Goal: Transaction & Acquisition: Purchase product/service

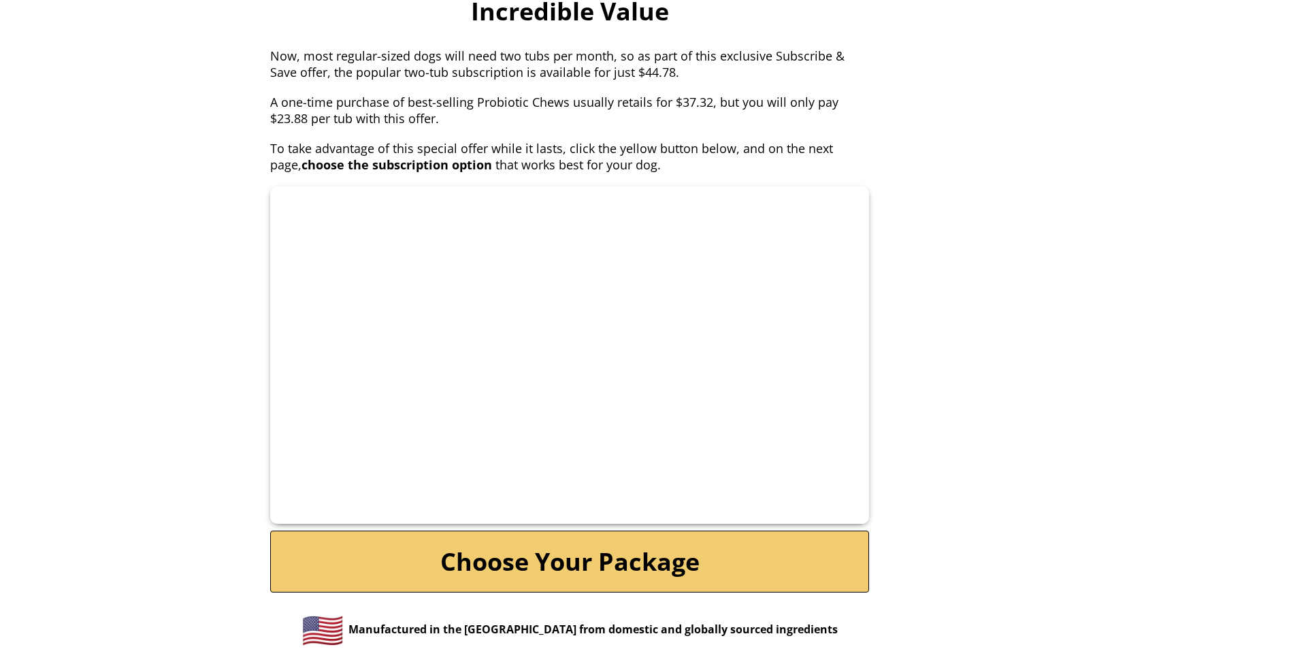
scroll to position [6126, 0]
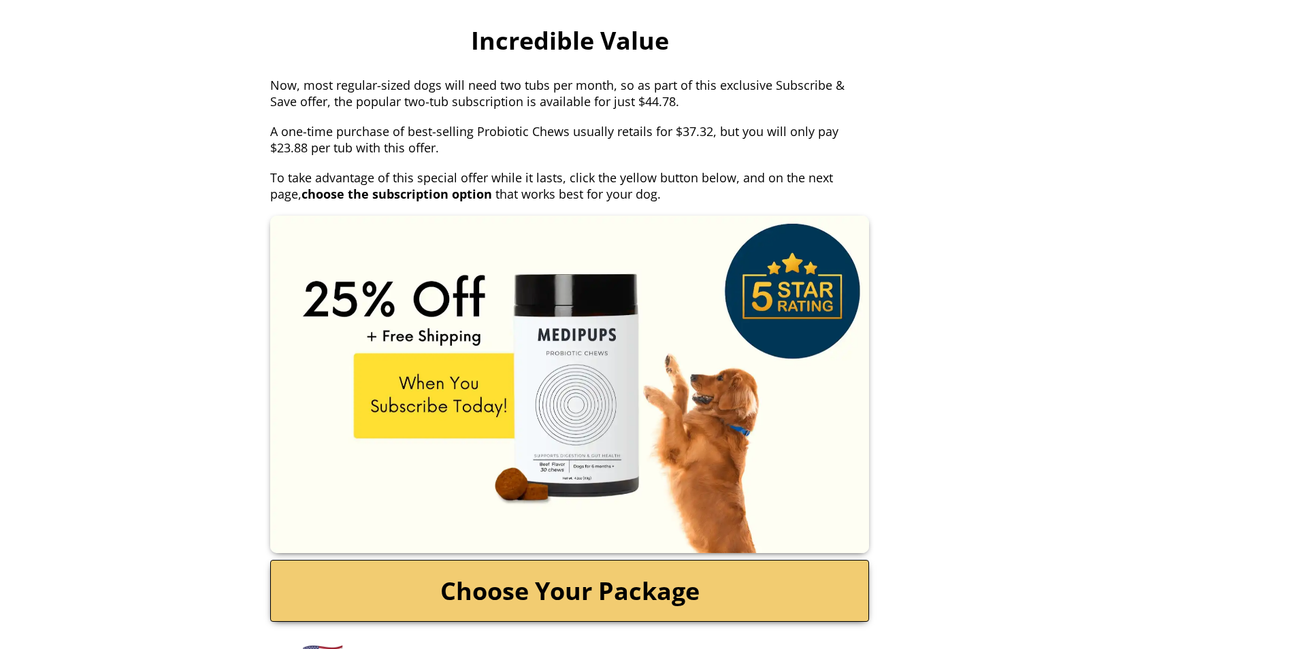
click at [632, 560] on link "Choose Your Package" at bounding box center [569, 591] width 599 height 62
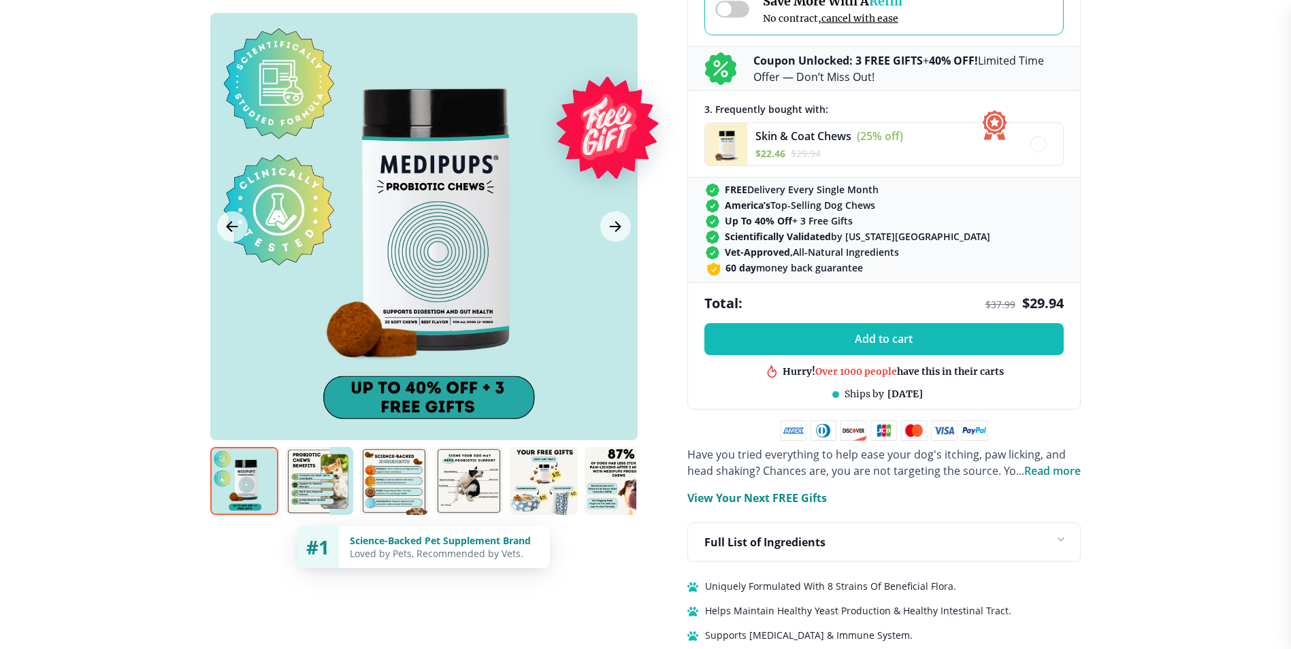
scroll to position [545, 0]
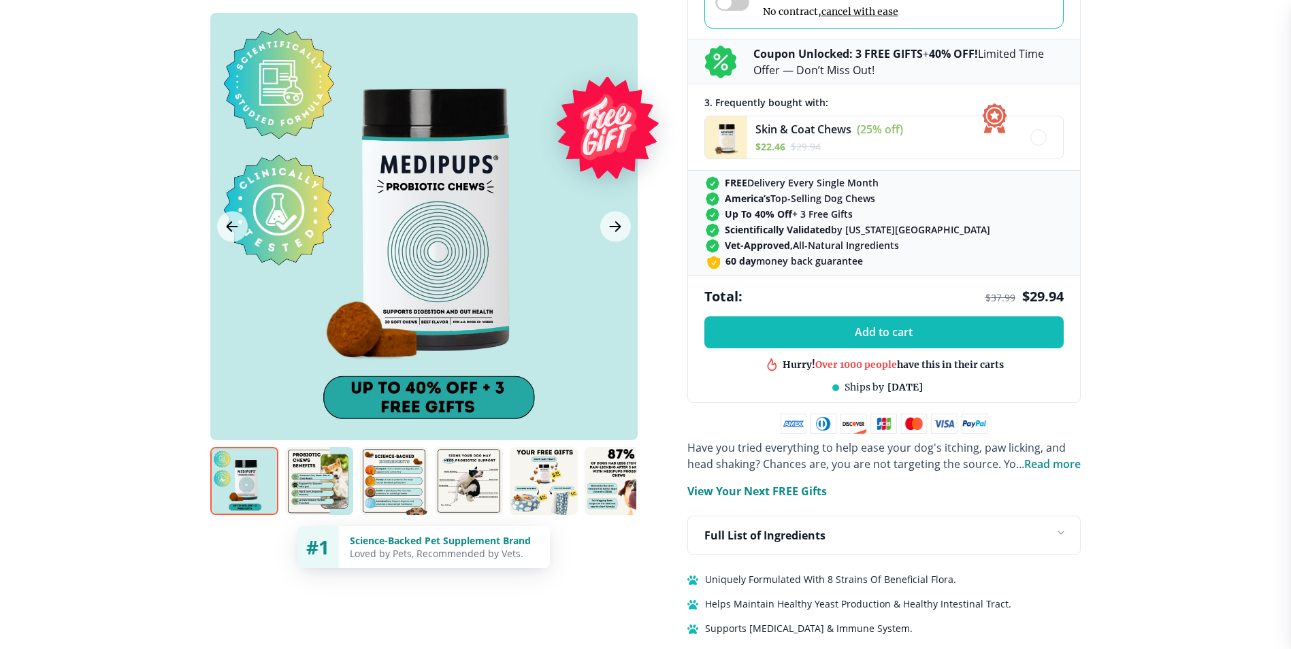
click at [319, 496] on img at bounding box center [319, 481] width 68 height 68
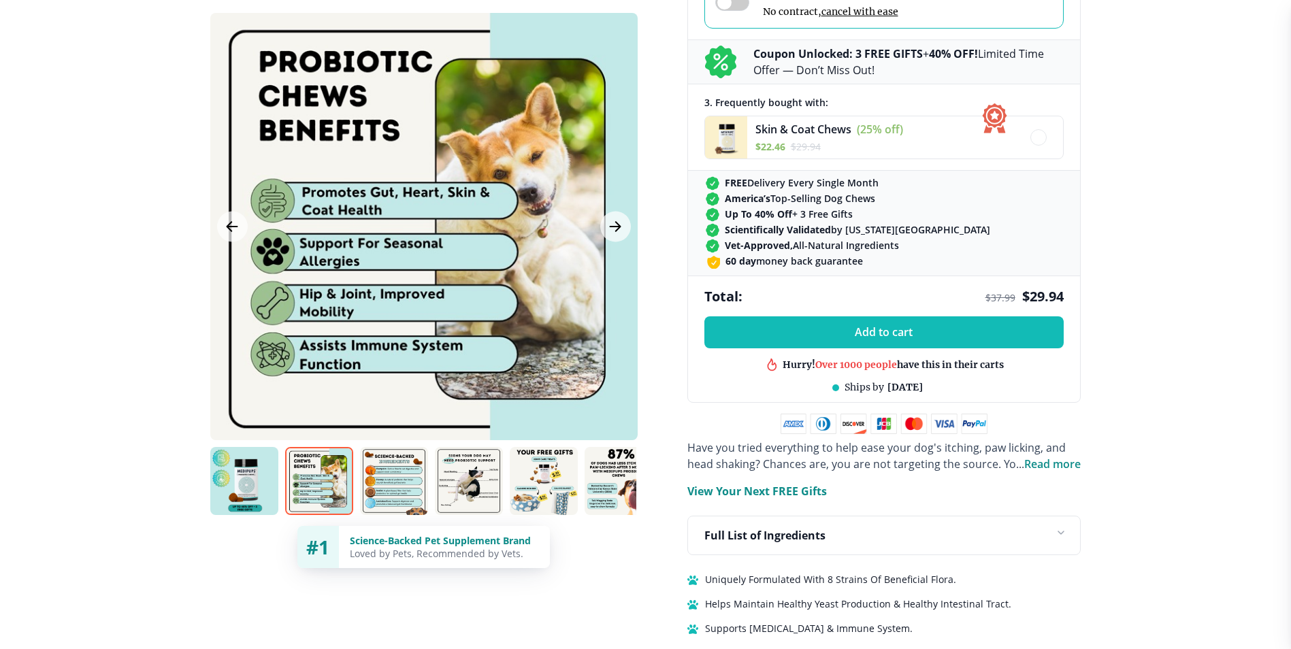
click at [378, 491] on img at bounding box center [394, 481] width 68 height 68
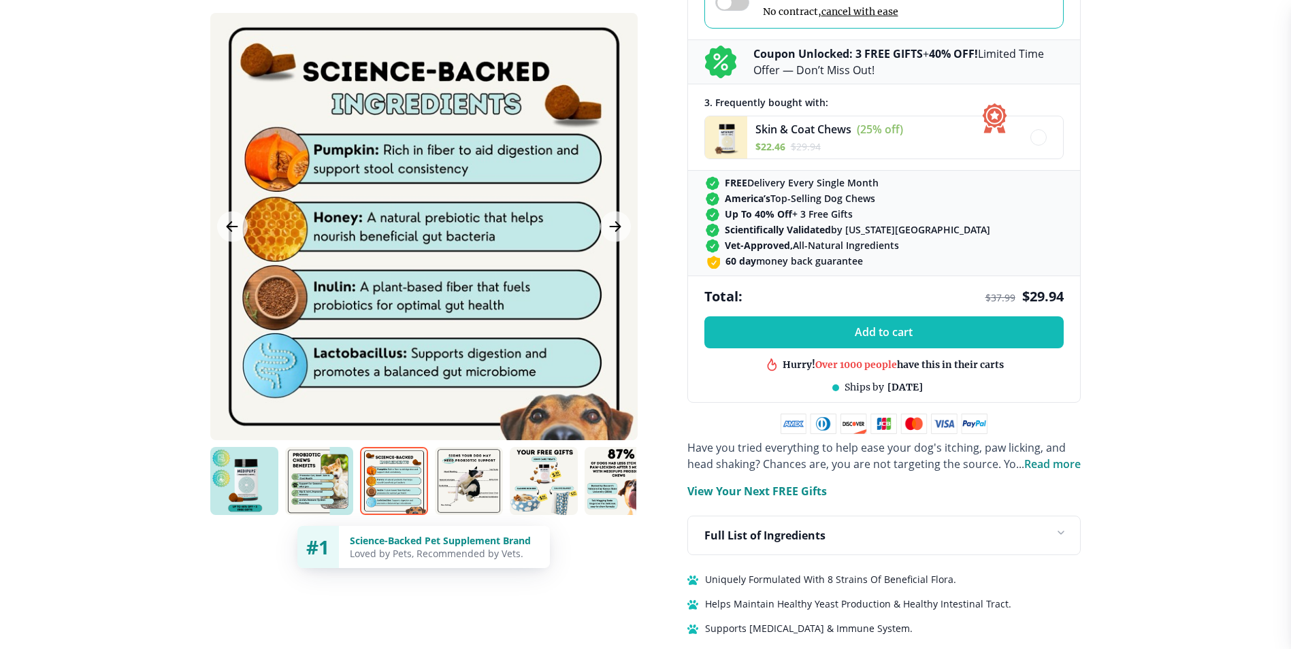
click at [466, 490] on img at bounding box center [469, 481] width 68 height 68
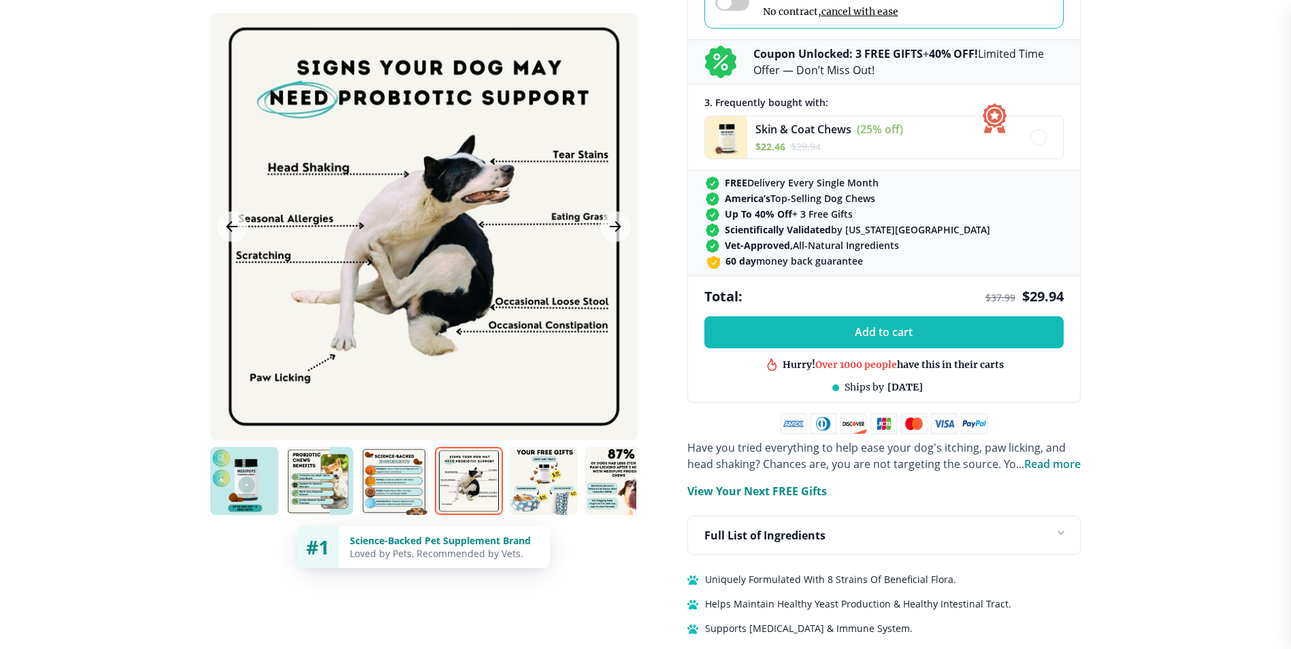
click at [535, 485] on img at bounding box center [544, 481] width 68 height 68
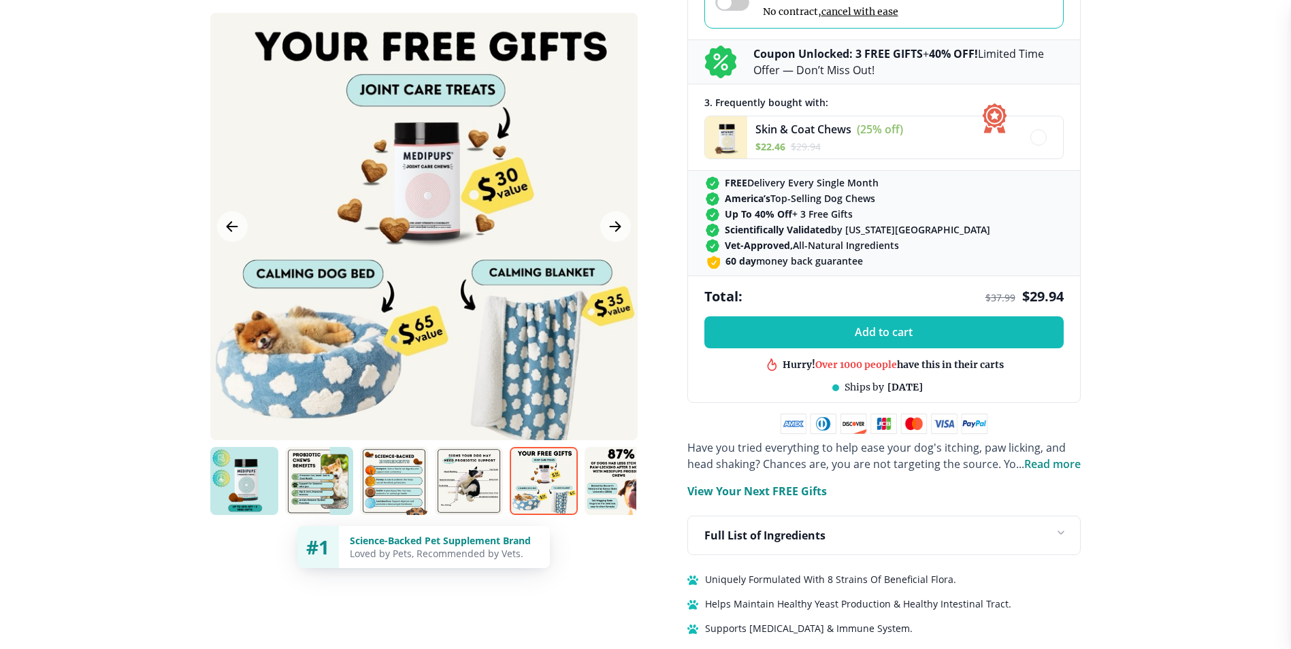
click at [624, 493] on img at bounding box center [619, 481] width 68 height 68
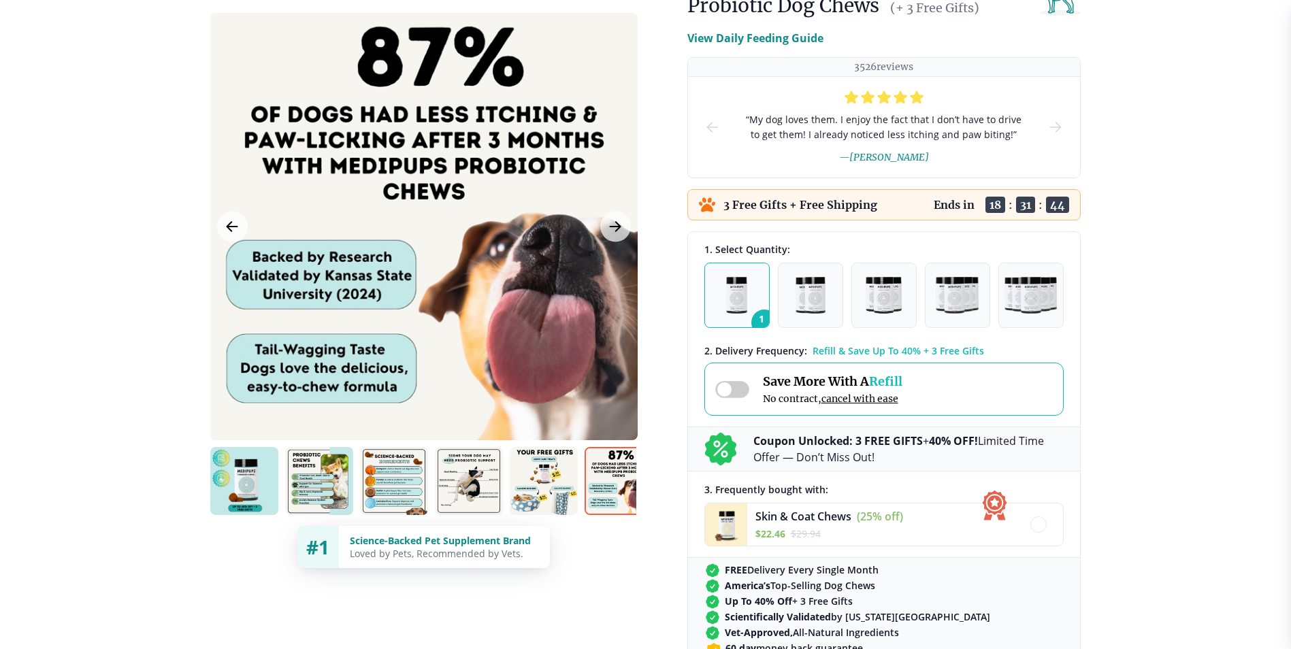
scroll to position [0, 0]
